Goal: Information Seeking & Learning: Learn about a topic

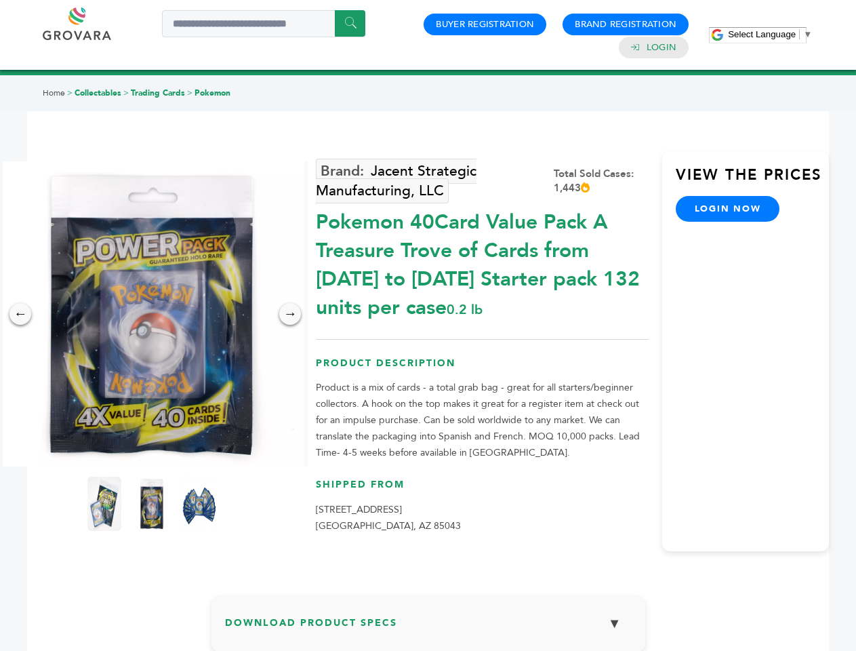
click at [770, 34] on span "Select Language" at bounding box center [762, 34] width 68 height 10
click at [152, 314] on img at bounding box center [151, 313] width 305 height 305
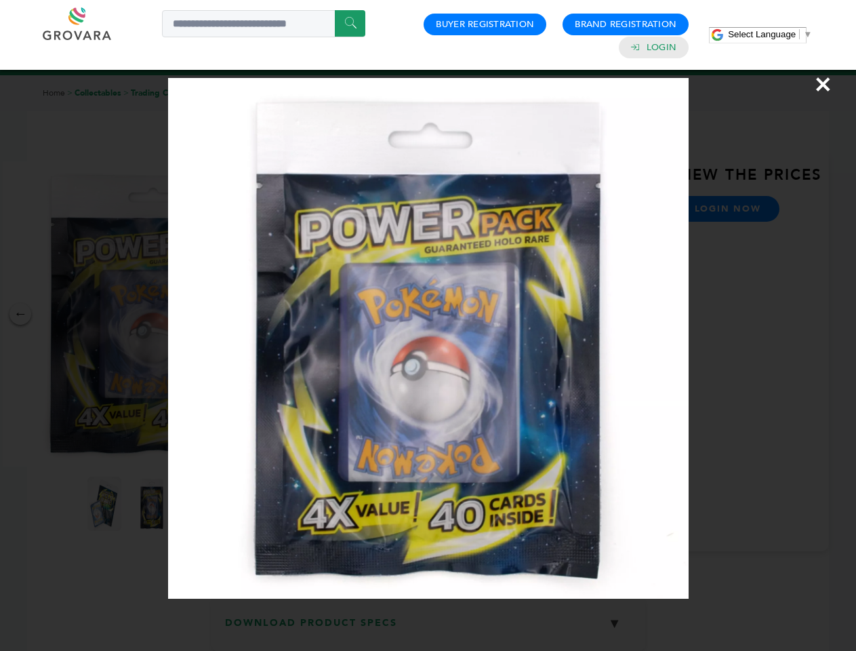
click at [20, 314] on div "×" at bounding box center [428, 325] width 856 height 651
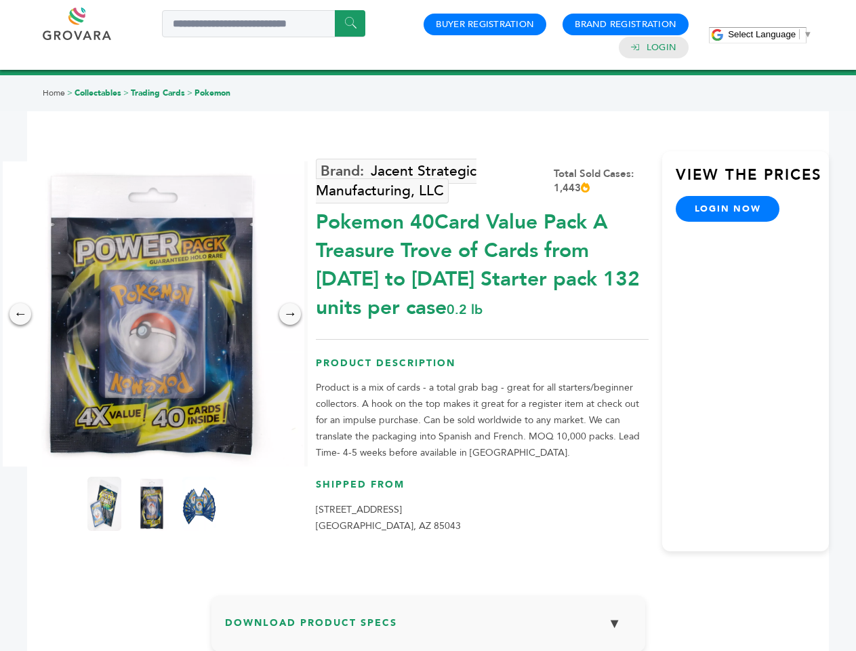
click at [290, 314] on div "→" at bounding box center [290, 314] width 22 height 22
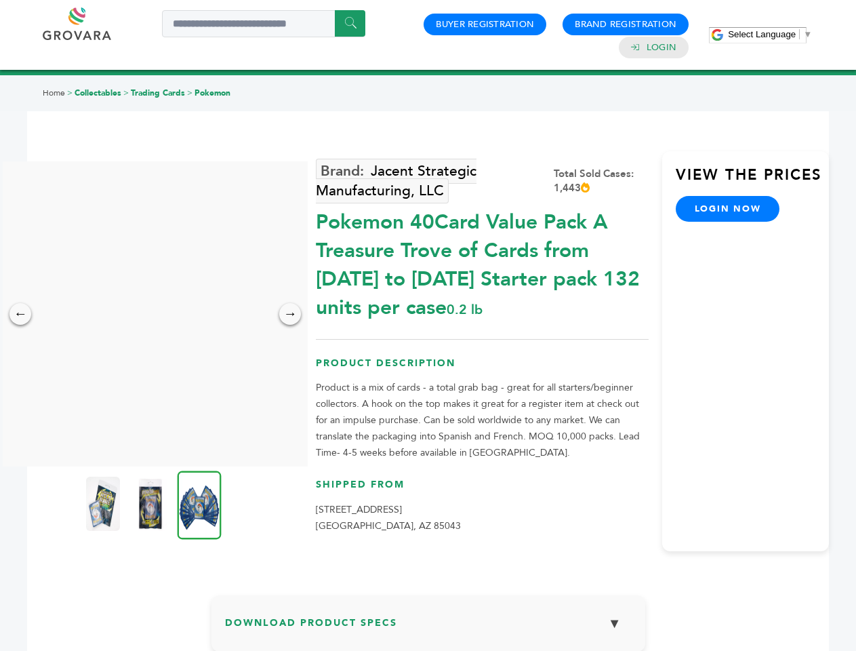
click at [104, 504] on img at bounding box center [103, 504] width 34 height 54
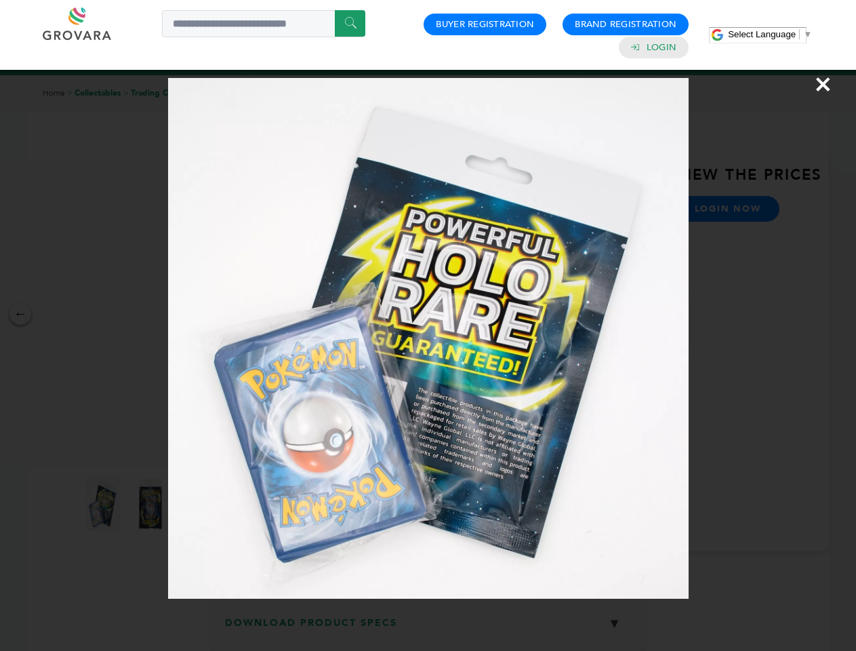
click at [152, 504] on div "×" at bounding box center [428, 325] width 856 height 651
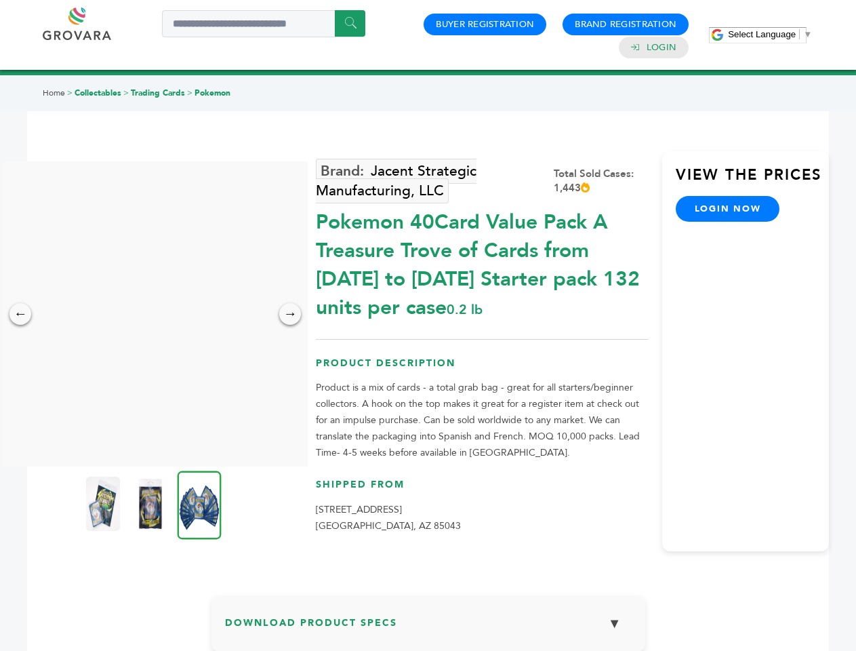
click at [199, 504] on img at bounding box center [200, 505] width 44 height 68
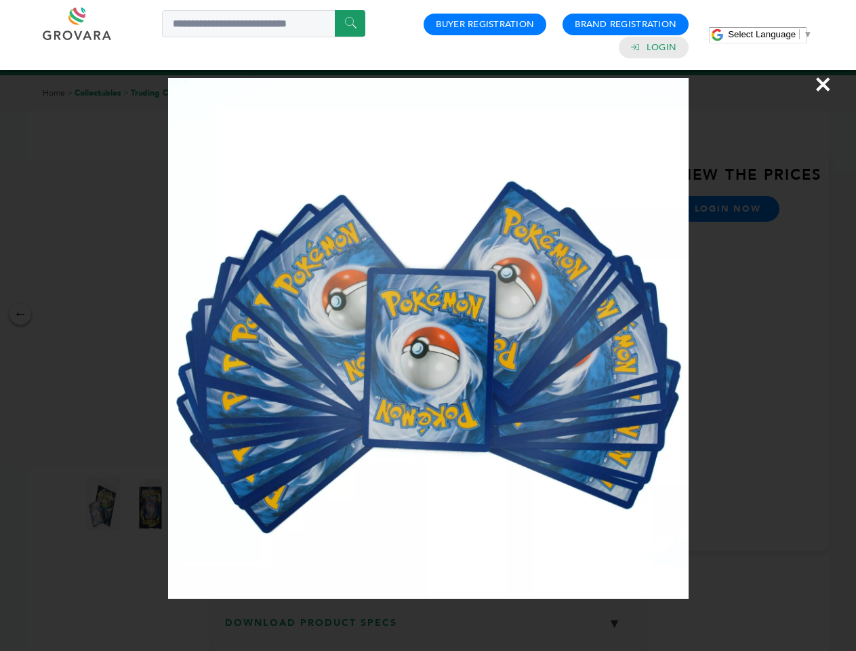
click at [429, 629] on div "×" at bounding box center [428, 325] width 856 height 651
